Goal: Browse casually: Explore the website without a specific task or goal

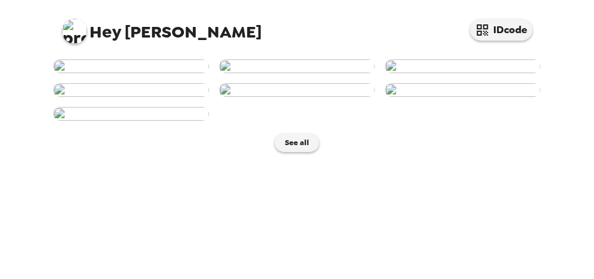
scroll to position [434, 0]
click at [318, 152] on button "See all" at bounding box center [297, 142] width 44 height 19
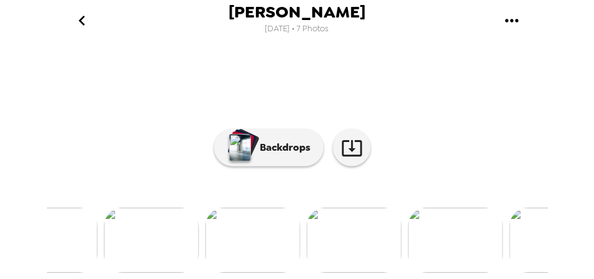
scroll to position [0, 347]
click at [270, 243] on img at bounding box center [253, 240] width 95 height 65
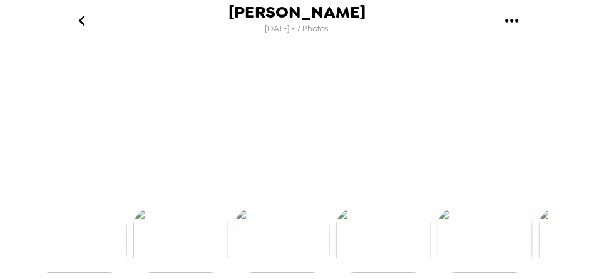
scroll to position [0, 302]
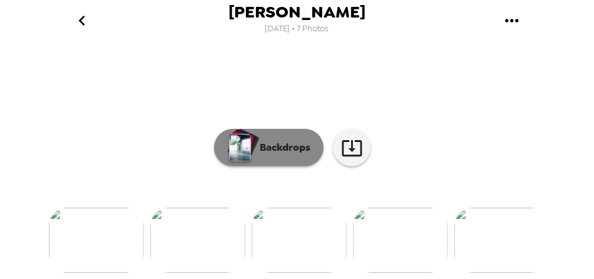
click at [253, 166] on button "Backdrops" at bounding box center [268, 148] width 109 height 38
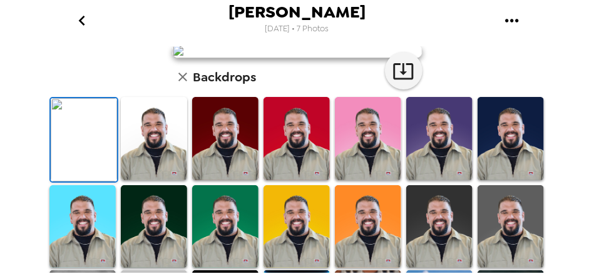
scroll to position [0, 0]
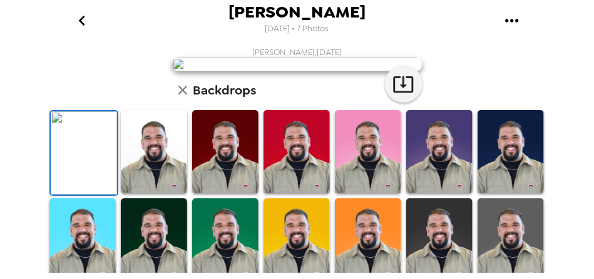
click at [84, 23] on icon "go back" at bounding box center [82, 21] width 20 height 20
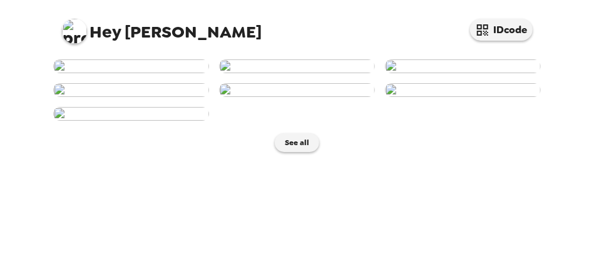
scroll to position [164, 0]
click at [307, 97] on img at bounding box center [297, 90] width 156 height 14
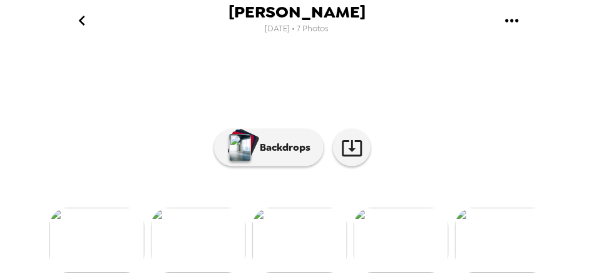
scroll to position [253, 0]
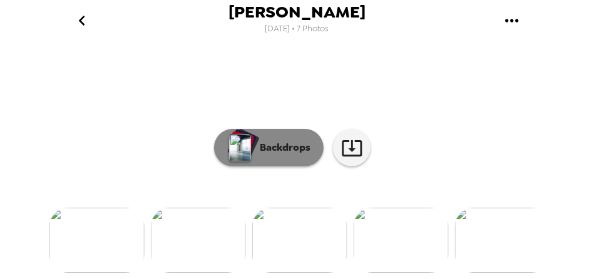
click at [268, 147] on p "Backdrops" at bounding box center [281, 147] width 57 height 15
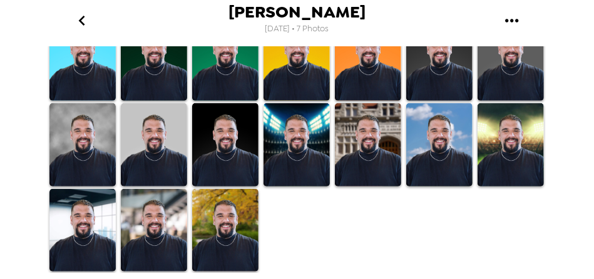
scroll to position [360, 0]
click at [241, 101] on img at bounding box center [225, 59] width 66 height 83
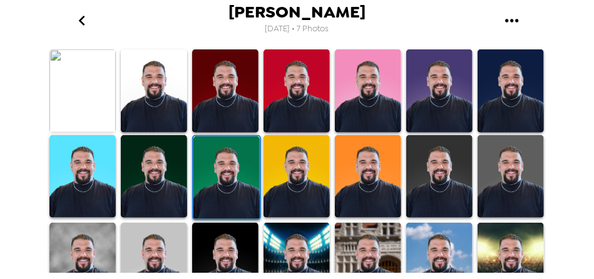
click at [166, 163] on img at bounding box center [154, 176] width 66 height 83
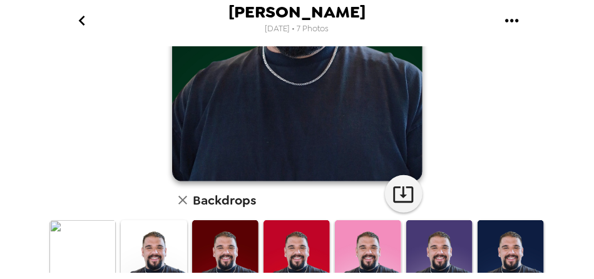
scroll to position [160, 0]
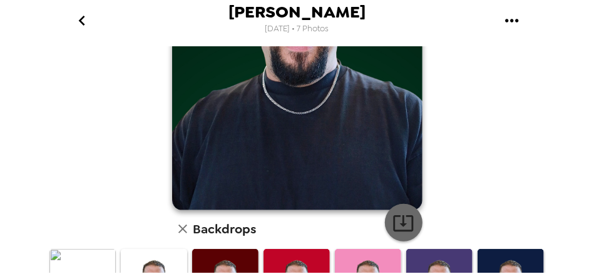
click at [402, 225] on icon "button" at bounding box center [403, 223] width 22 height 22
